Goal: Book appointment/travel/reservation

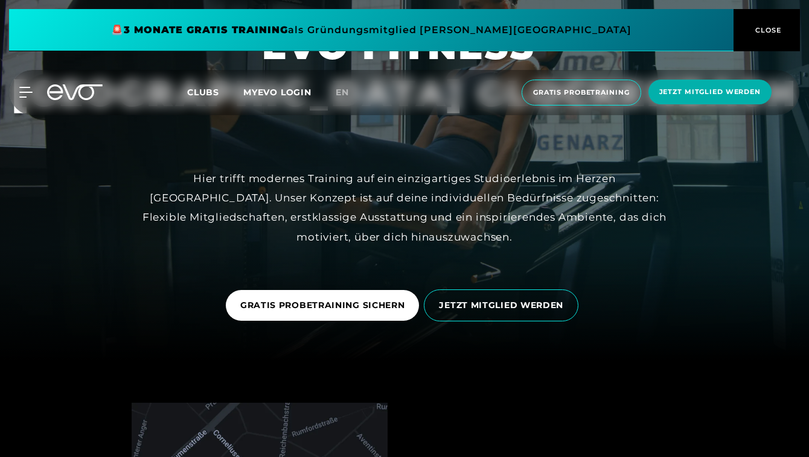
scroll to position [97, 0]
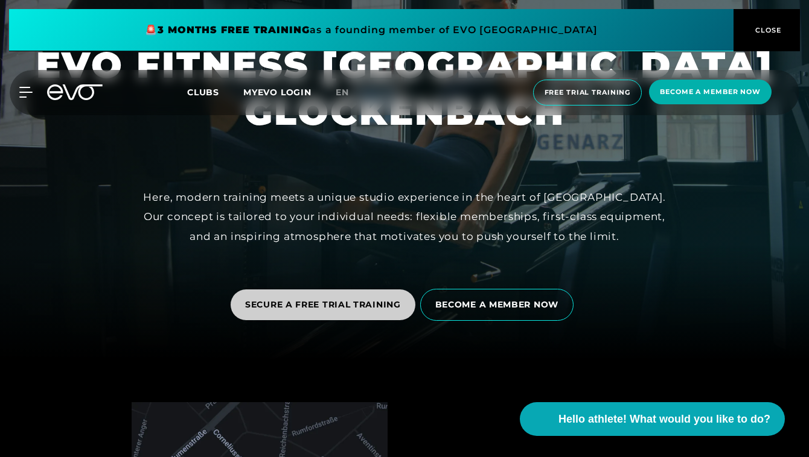
click at [342, 306] on font "SECURE A FREE TRIAL TRAINING" at bounding box center [323, 304] width 156 height 11
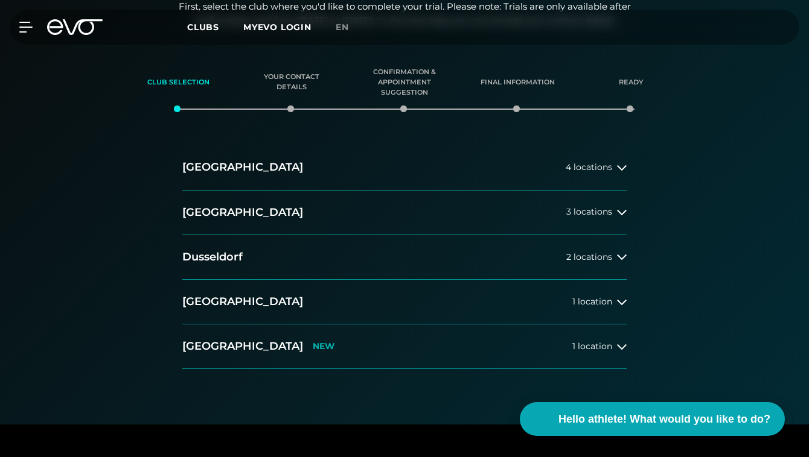
scroll to position [209, 0]
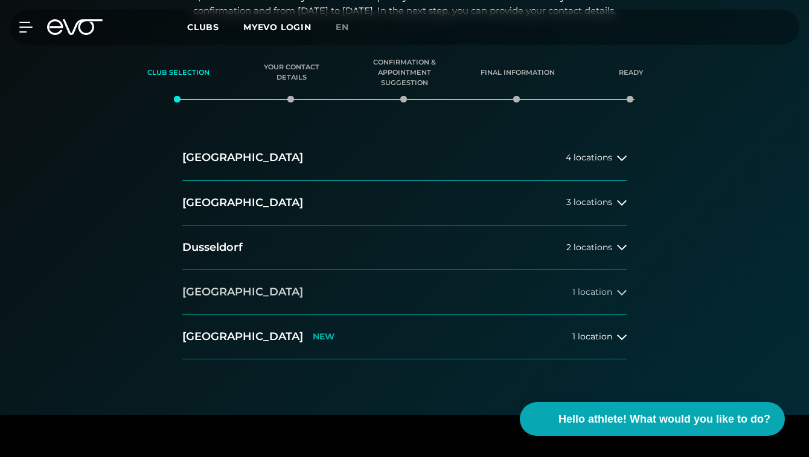
click at [345, 284] on button "[GEOGRAPHIC_DATA] 1 location" at bounding box center [404, 292] width 444 height 45
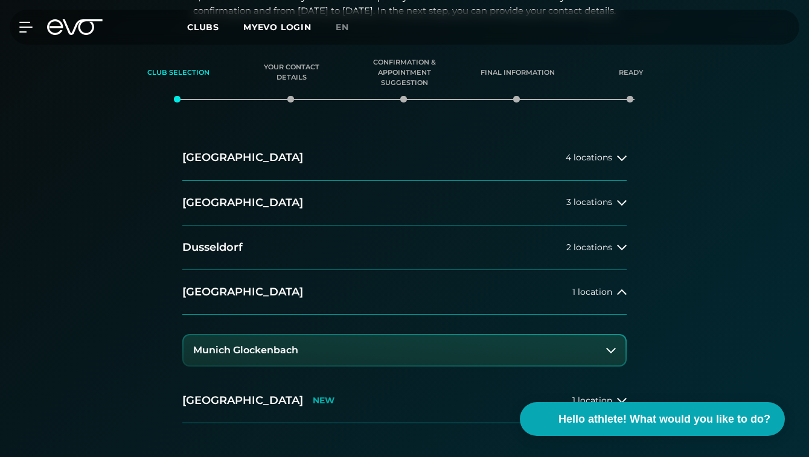
click at [293, 346] on font "Munich Glockenbach" at bounding box center [245, 350] width 105 height 11
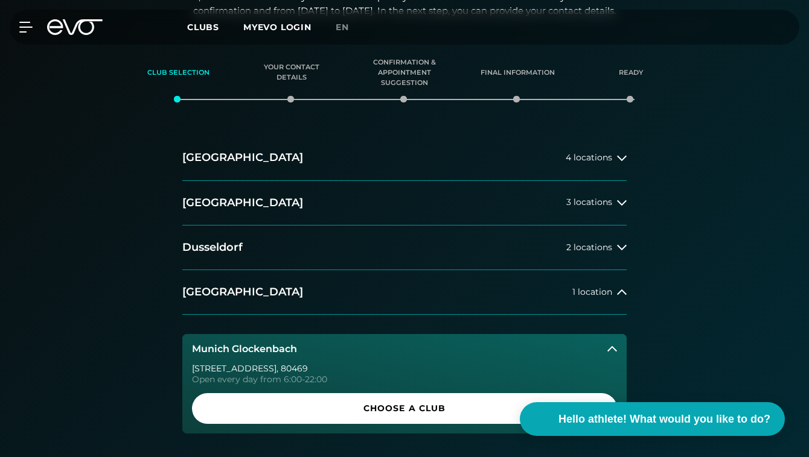
scroll to position [264, 0]
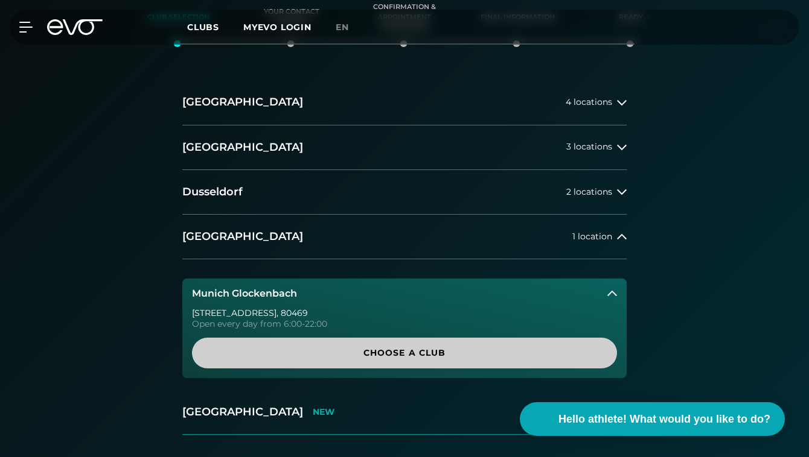
click at [310, 344] on span "Choose a club" at bounding box center [404, 353] width 425 height 31
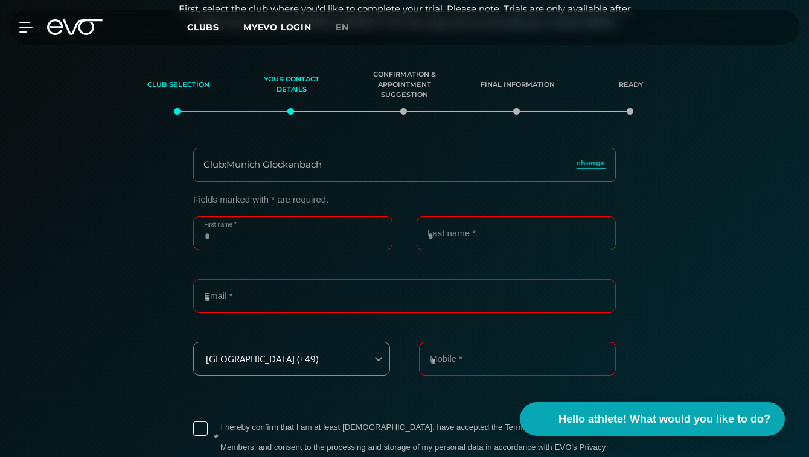
click at [266, 220] on input "First name *" at bounding box center [292, 234] width 199 height 34
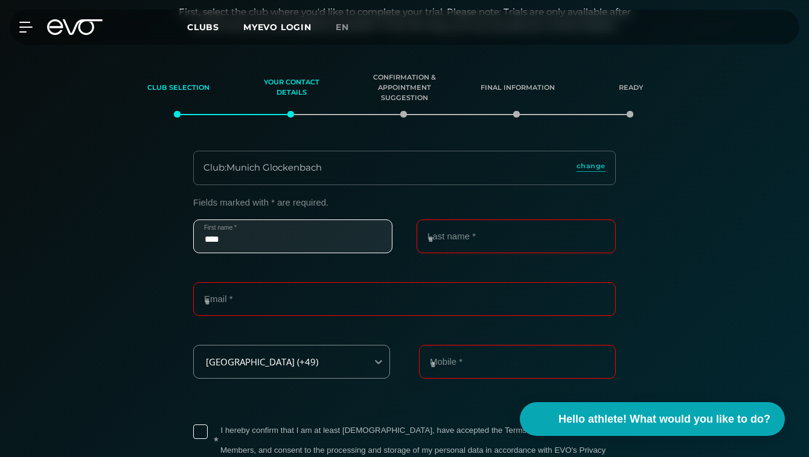
type input "****"
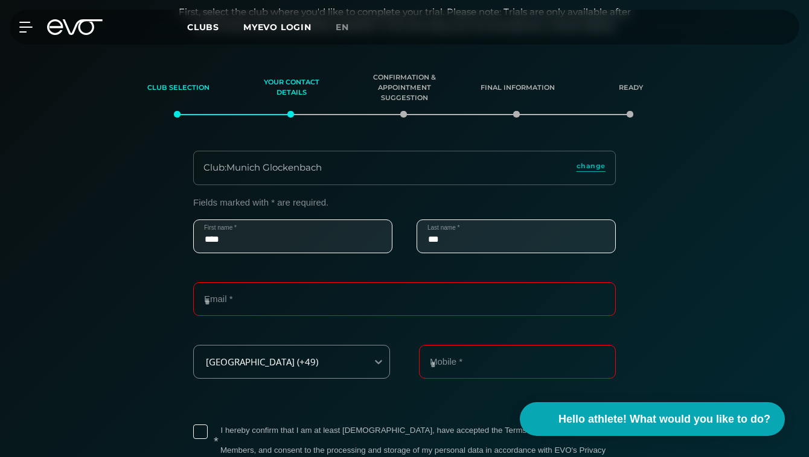
type input "***"
type input "**********"
click at [463, 364] on input "Mobile *" at bounding box center [517, 362] width 197 height 34
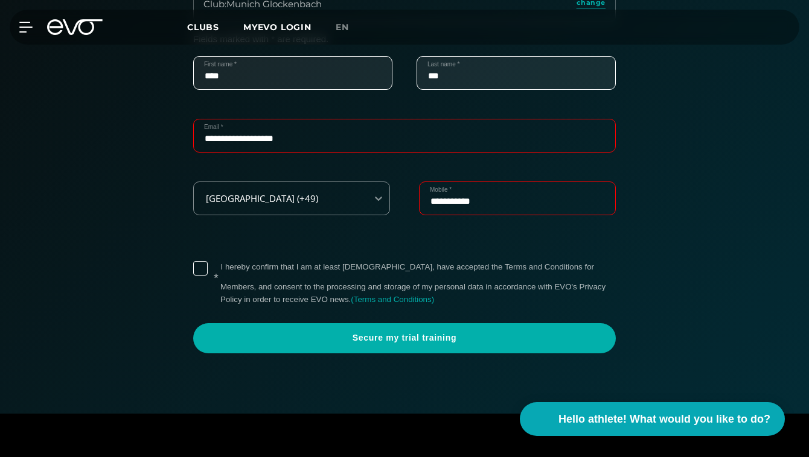
scroll to position [357, 0]
type input "**********"
click at [204, 278] on div "* I hereby confirm that I am at least [DEMOGRAPHIC_DATA], have accepted the Ter…" at bounding box center [404, 284] width 422 height 54
click at [220, 267] on label "* I hereby confirm that I am at least [DEMOGRAPHIC_DATA], have accepted the Ter…" at bounding box center [417, 284] width 395 height 45
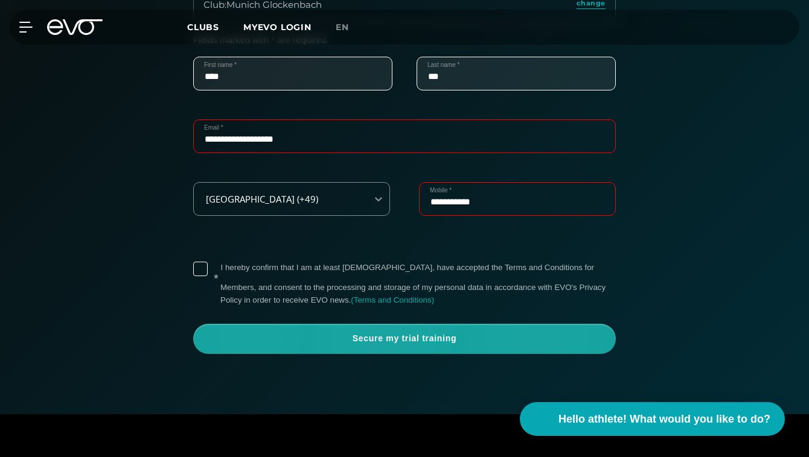
click at [272, 348] on span "Secure my trial training" at bounding box center [404, 339] width 422 height 30
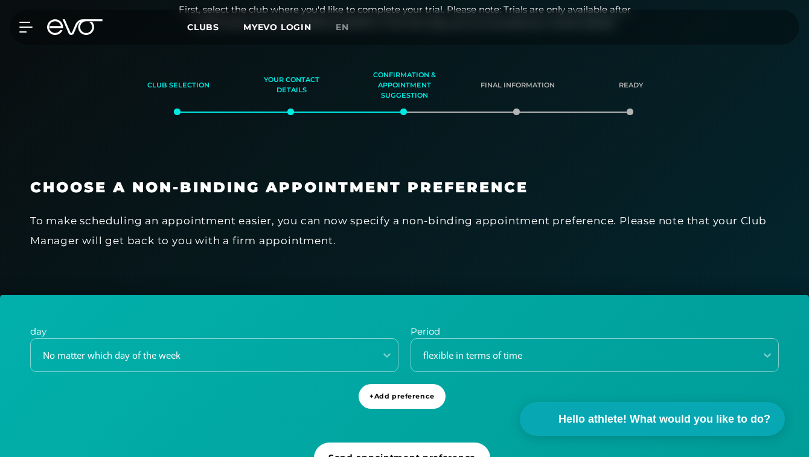
scroll to position [194, 0]
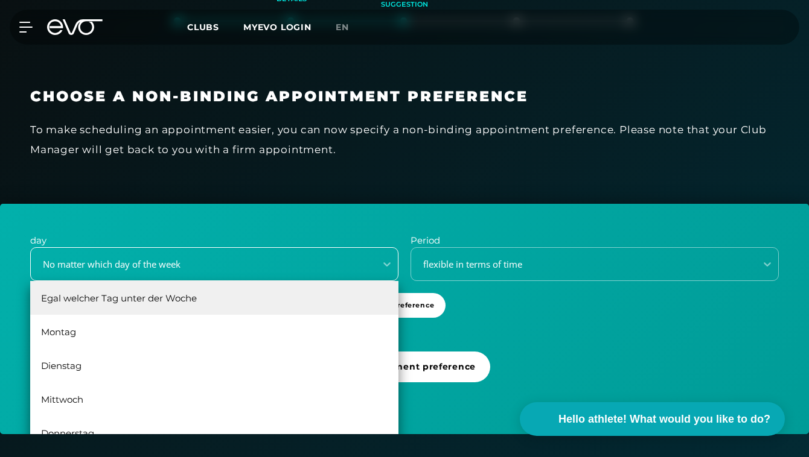
click at [247, 281] on div "Dienstag, 3 of 6. 6 results available. Use Up and Down to choose options, press…" at bounding box center [214, 264] width 368 height 34
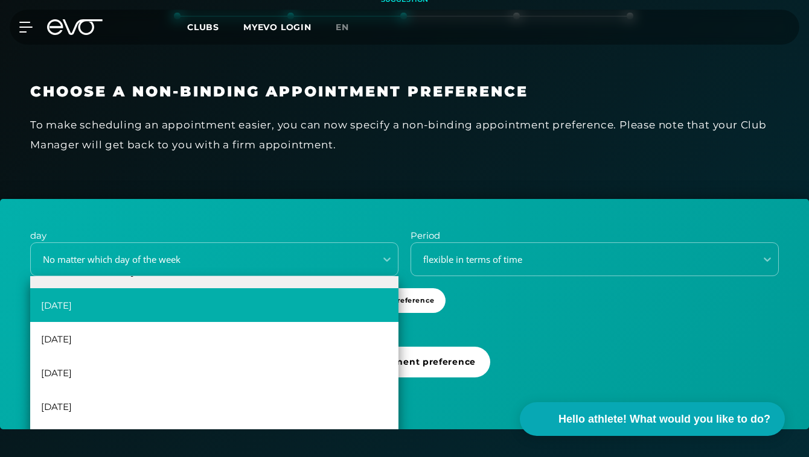
scroll to position [0, 0]
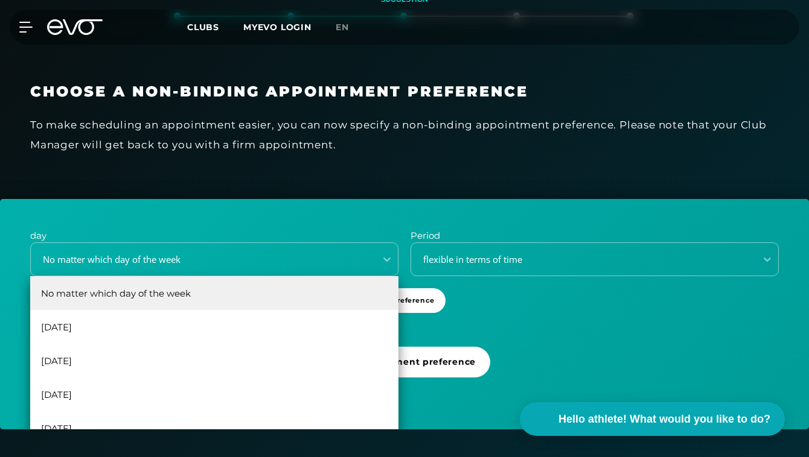
click at [226, 299] on div "No matter which day of the week" at bounding box center [214, 293] width 368 height 34
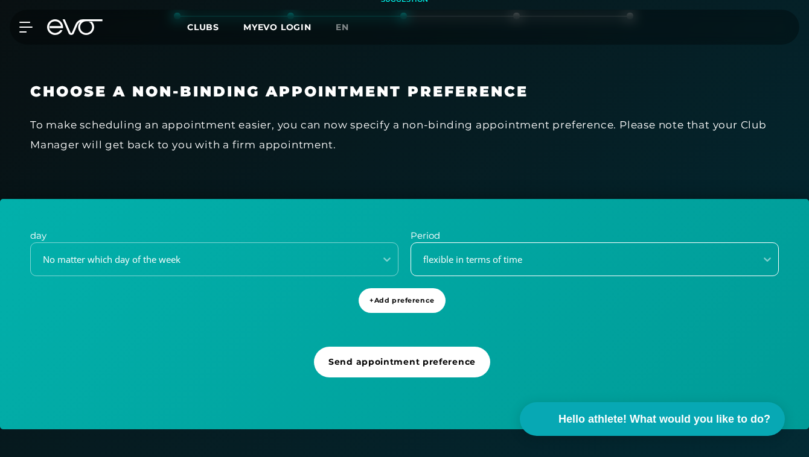
click at [413, 252] on div "flexible in terms of time" at bounding box center [583, 260] width 345 height 16
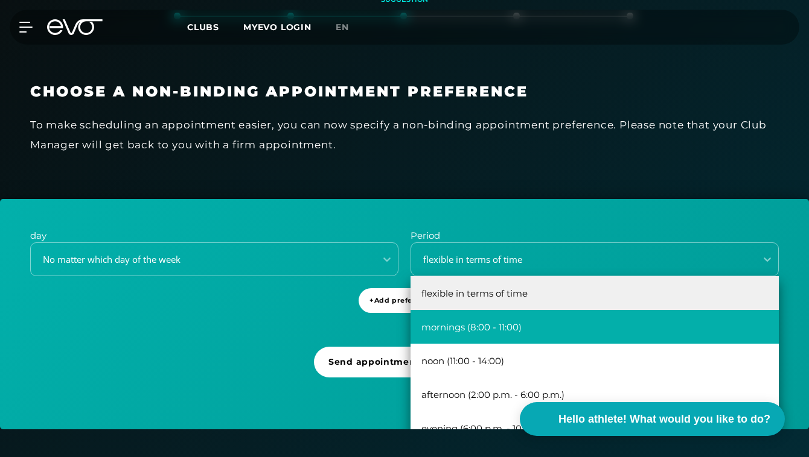
click at [443, 323] on font "mornings (8:00 - 11:00)" at bounding box center [471, 327] width 100 height 11
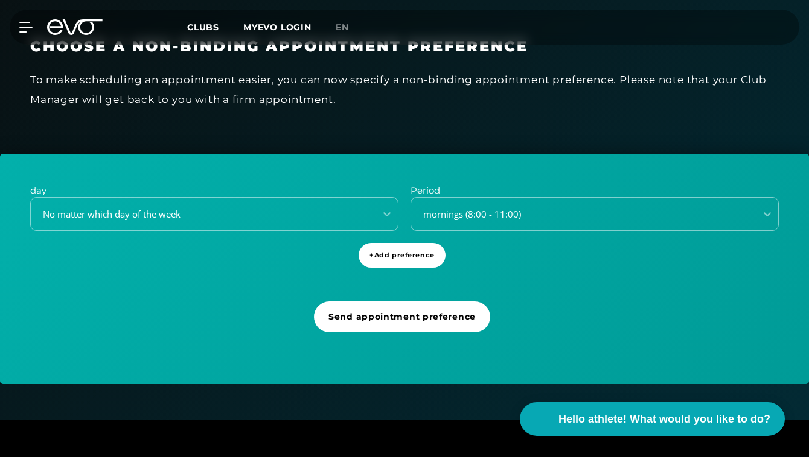
scroll to position [338, 0]
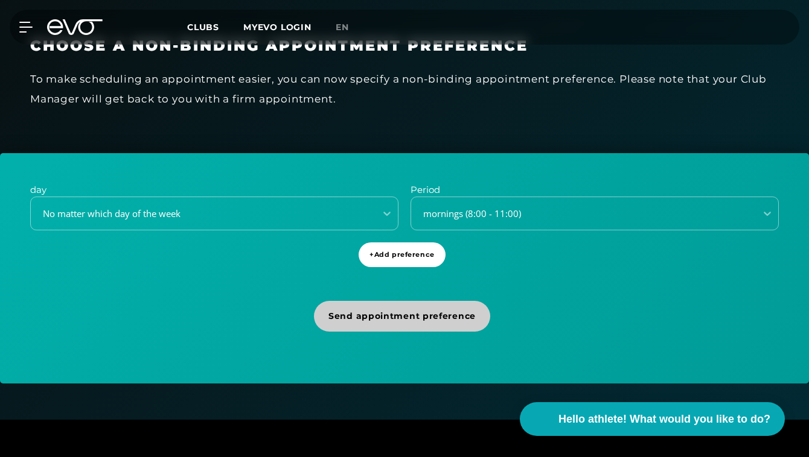
click at [337, 321] on font "Send appointment preference" at bounding box center [401, 316] width 147 height 11
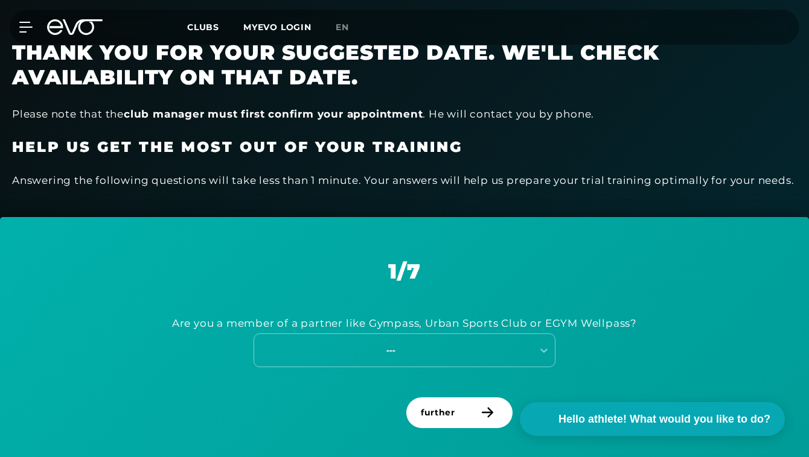
scroll to position [346, 0]
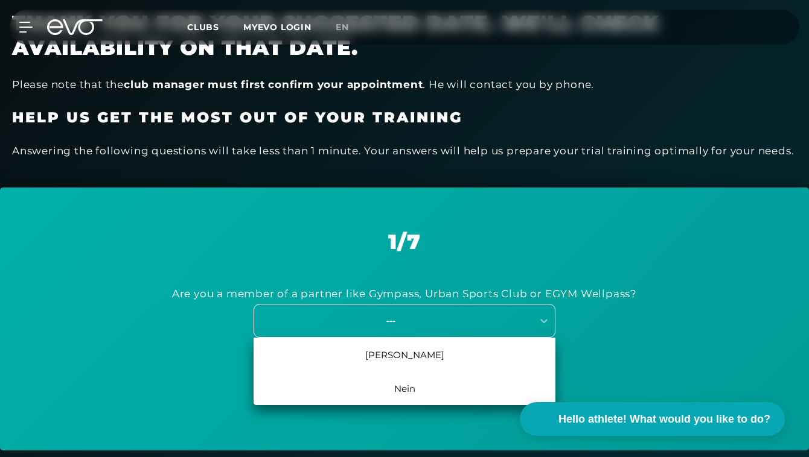
click at [373, 322] on div "---" at bounding box center [390, 321] width 271 height 14
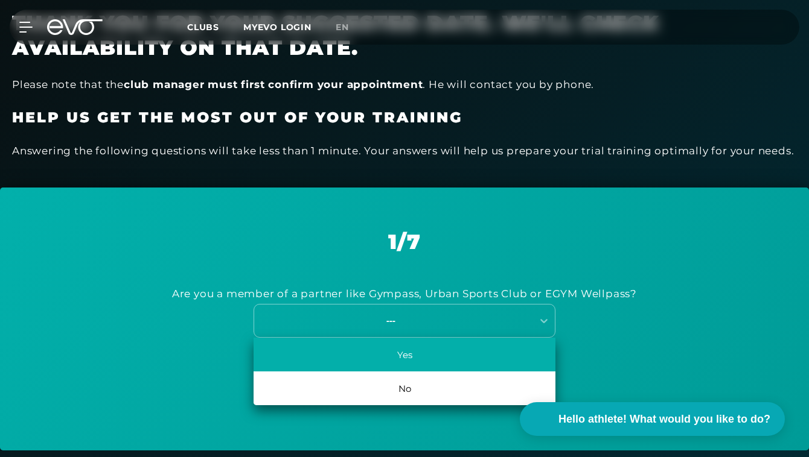
click at [380, 355] on div "Yes" at bounding box center [404, 355] width 302 height 34
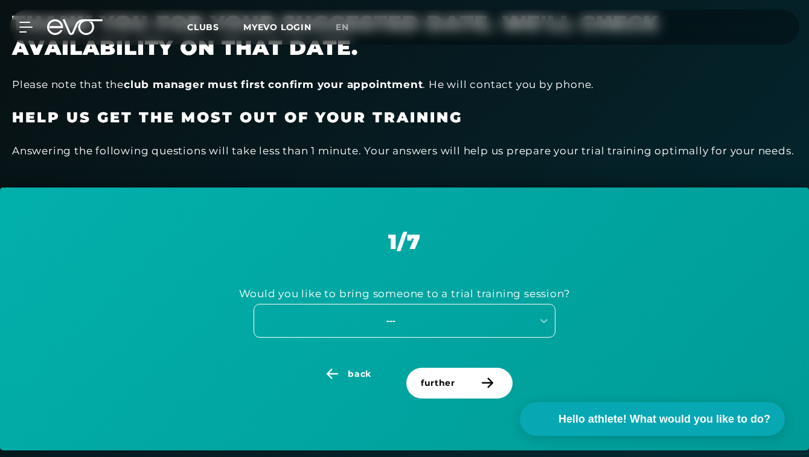
click at [413, 321] on div "---" at bounding box center [390, 321] width 271 height 14
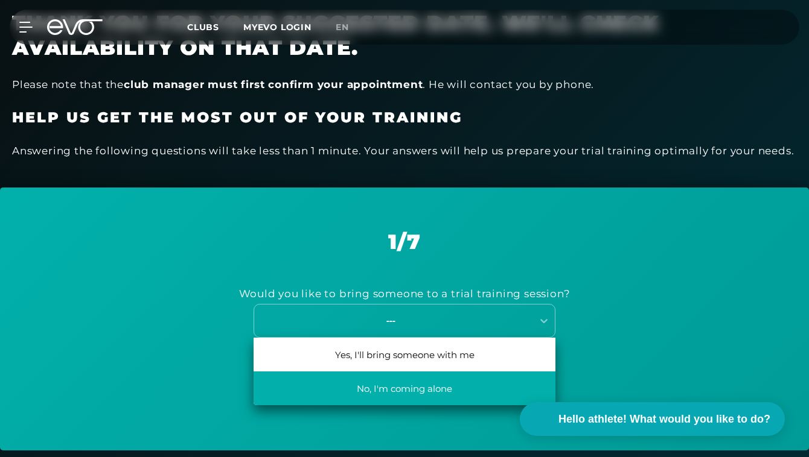
click at [413, 387] on font "No, I'm coming alone" at bounding box center [404, 388] width 95 height 11
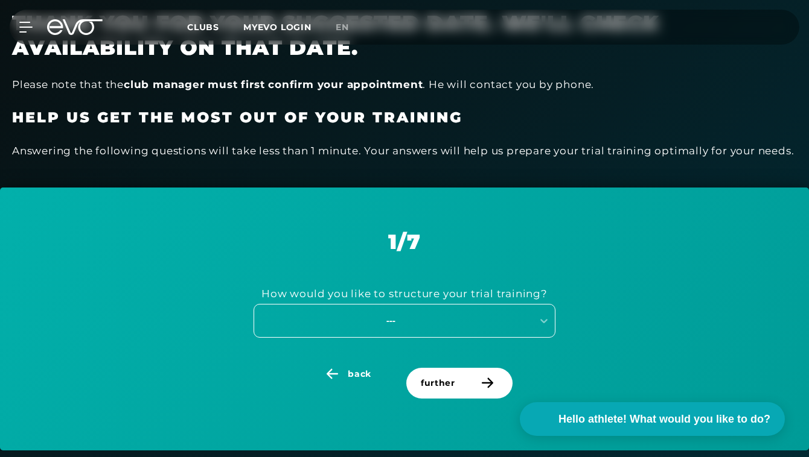
click at [393, 323] on font "---" at bounding box center [390, 320] width 9 height 12
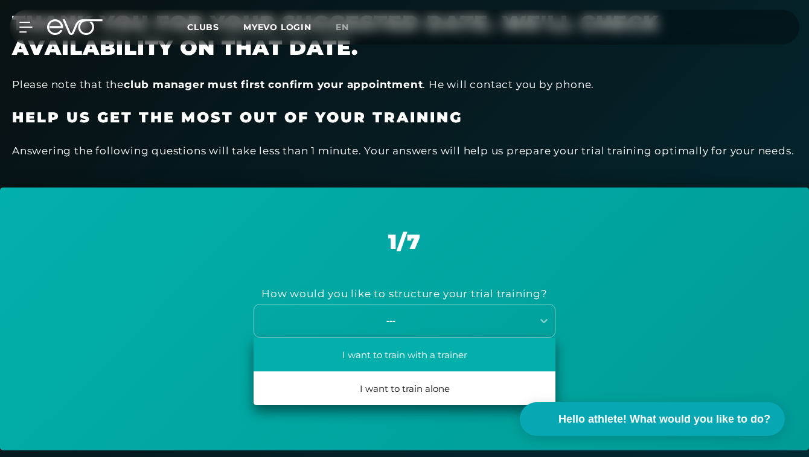
click at [396, 354] on font "I want to train with a trainer" at bounding box center [404, 354] width 125 height 11
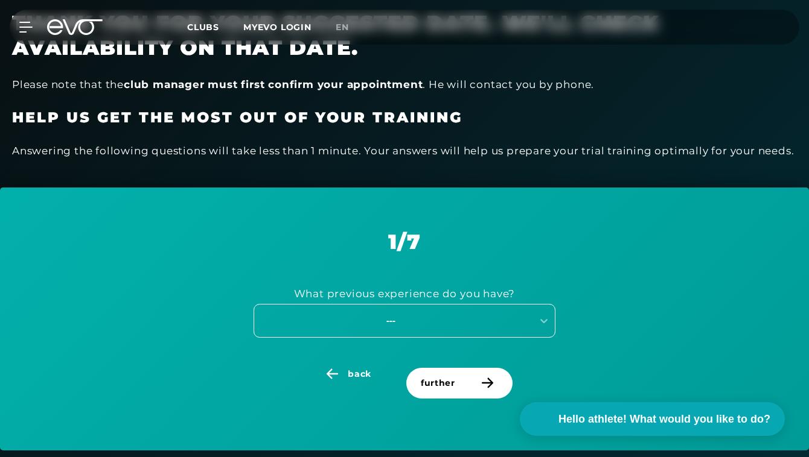
click at [418, 325] on div "---" at bounding box center [390, 321] width 271 height 14
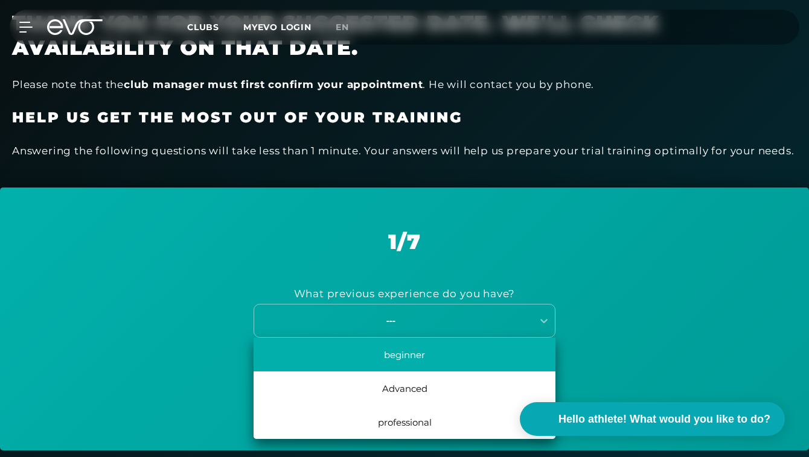
click at [401, 359] on font "beginner" at bounding box center [404, 354] width 41 height 11
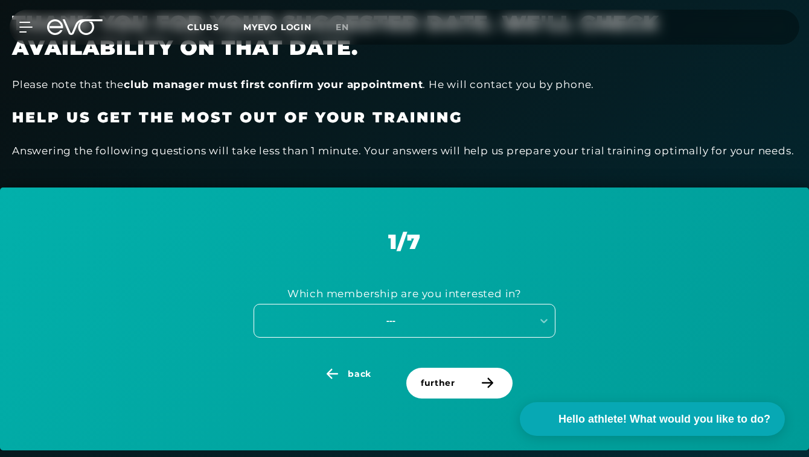
click at [407, 326] on div "---" at bounding box center [390, 321] width 271 height 14
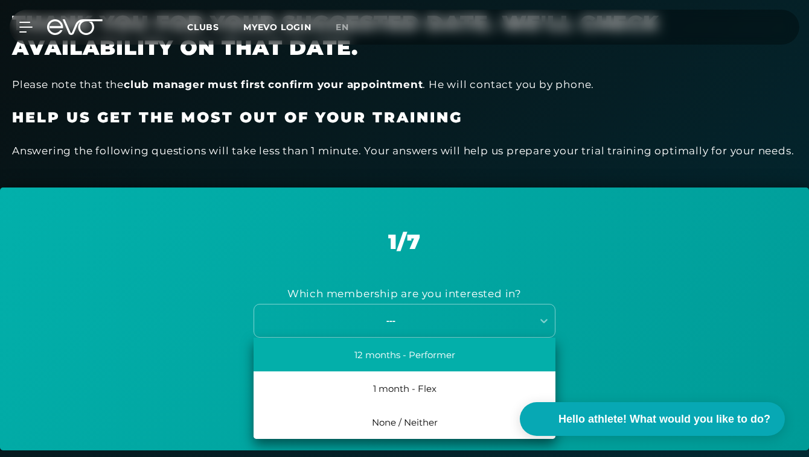
click at [405, 357] on font "12 months - Performer" at bounding box center [404, 354] width 101 height 11
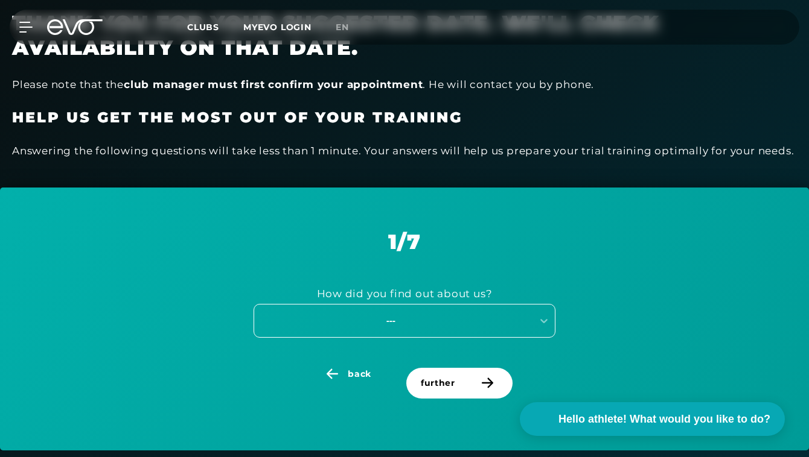
click at [407, 326] on div "---" at bounding box center [404, 321] width 302 height 34
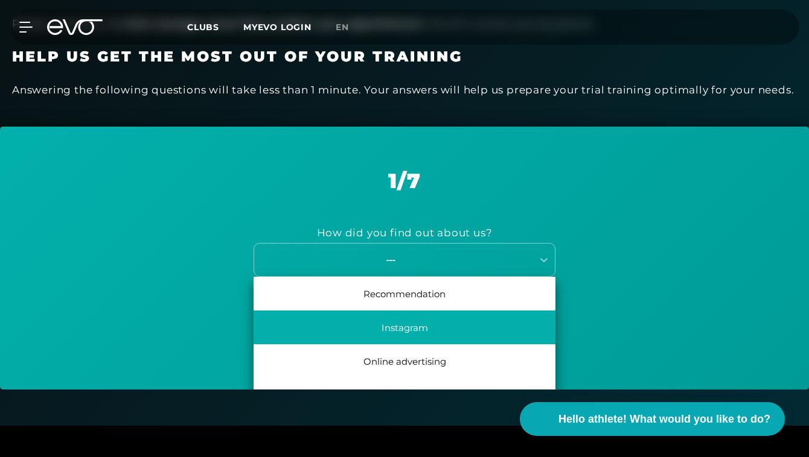
scroll to position [56, 0]
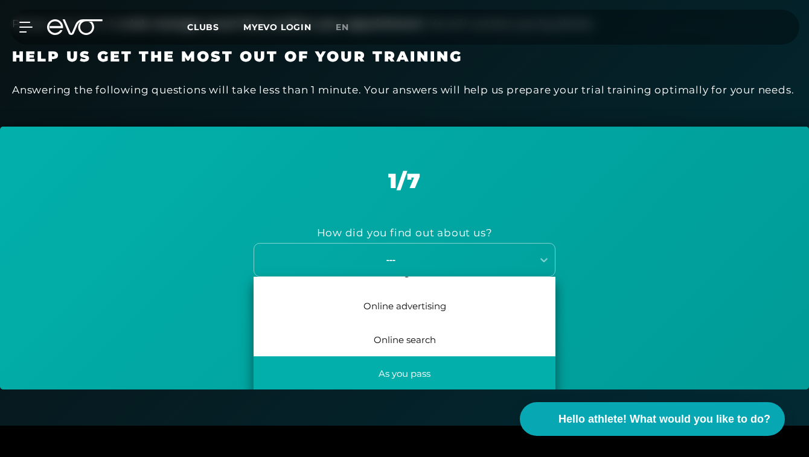
click at [429, 369] on font "As you pass" at bounding box center [404, 373] width 52 height 11
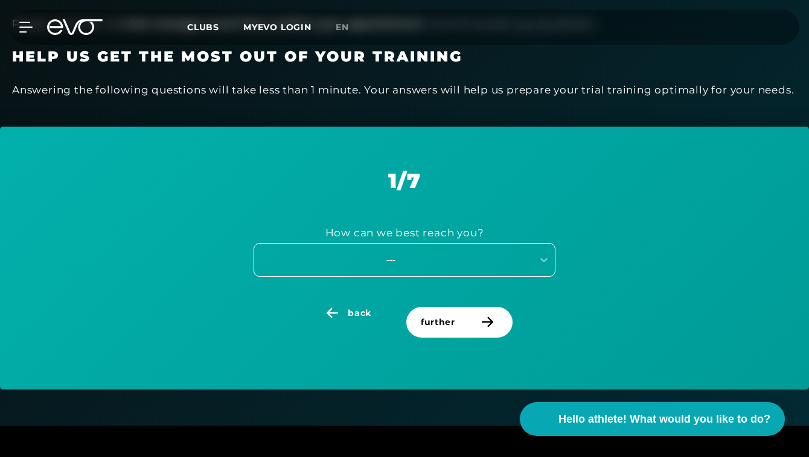
click at [442, 262] on div "---" at bounding box center [390, 260] width 271 height 14
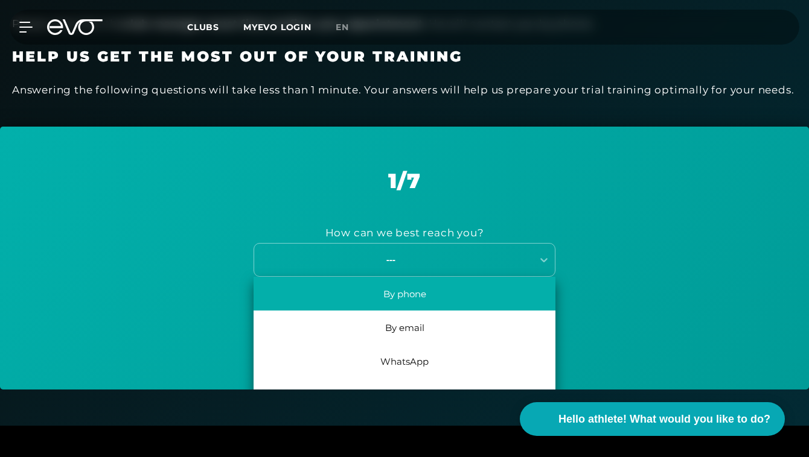
click at [431, 299] on div "By phone" at bounding box center [404, 294] width 302 height 34
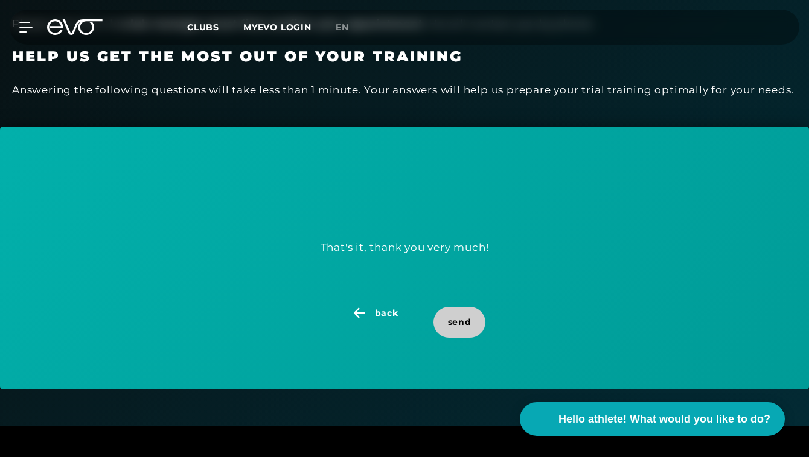
click at [456, 327] on span "send" at bounding box center [460, 322] width 24 height 13
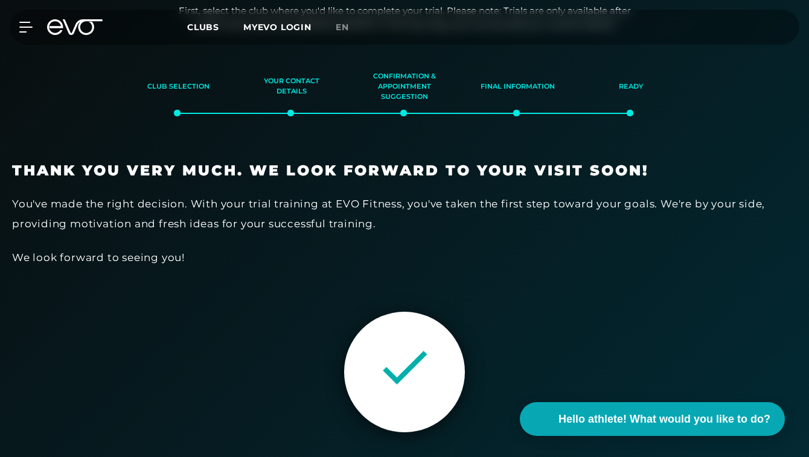
scroll to position [194, 0]
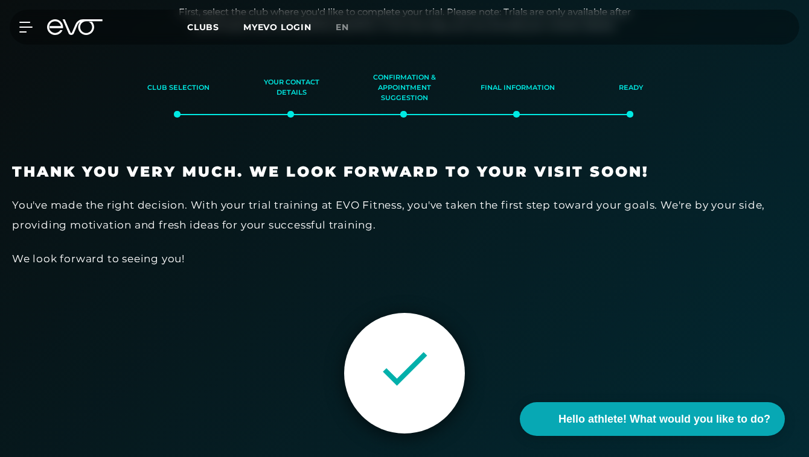
click at [513, 121] on section "Club selection Your contact details Confirmation & appointment suggestion Final…" at bounding box center [404, 268] width 809 height 416
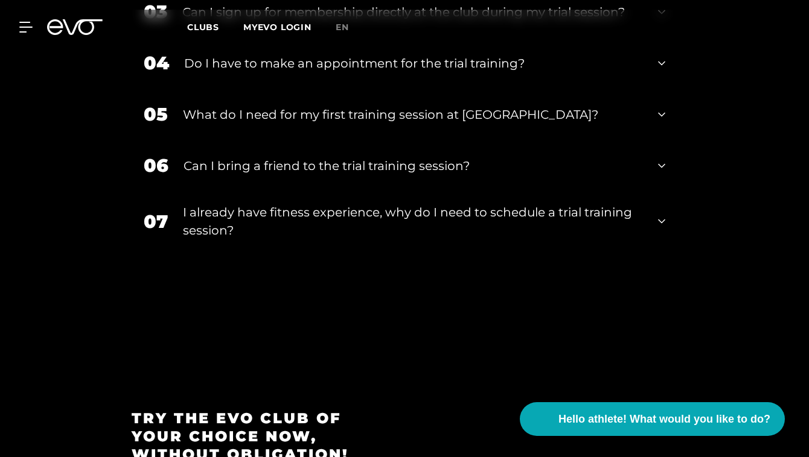
scroll to position [1577, 0]
